Goal: Find contact information: Find contact information

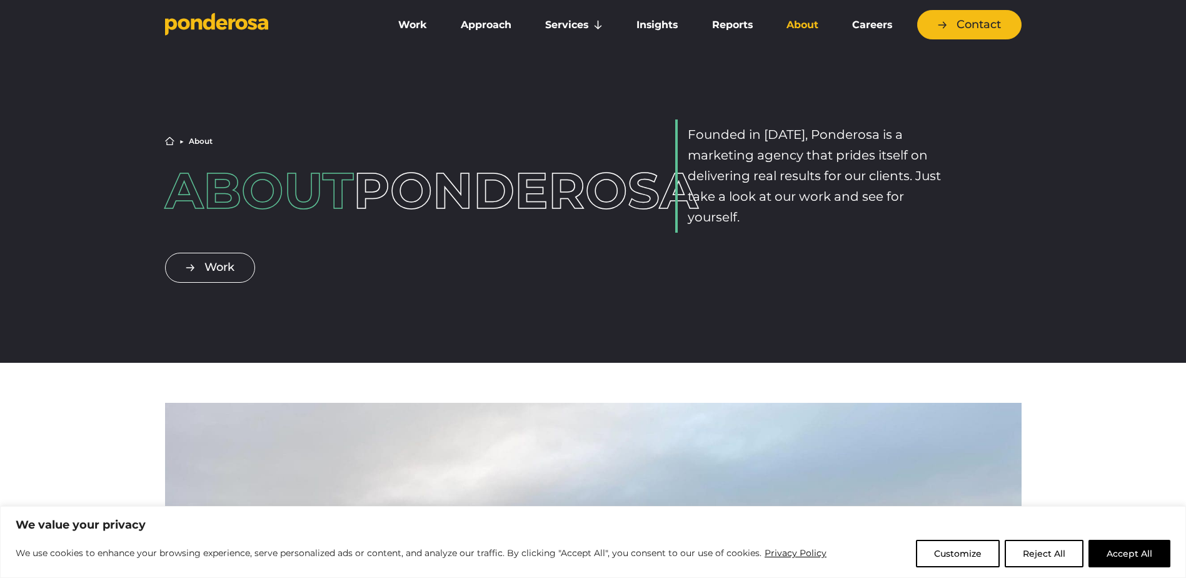
click at [811, 28] on link "About" at bounding box center [802, 25] width 61 height 26
click at [952, 24] on link "Contact" at bounding box center [969, 24] width 104 height 29
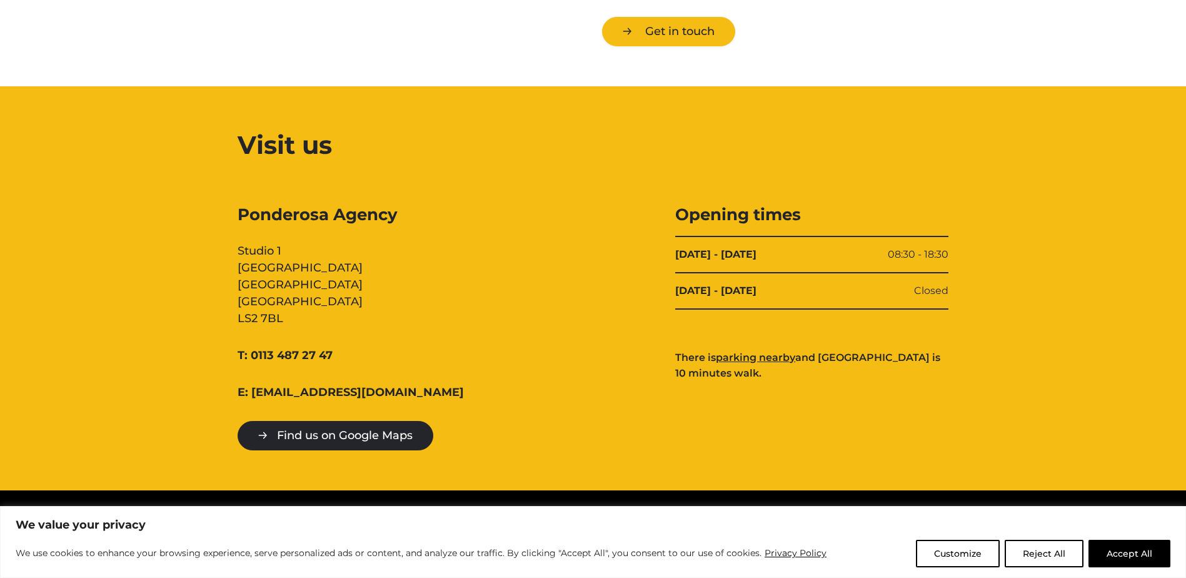
scroll to position [1433, 0]
